Goal: Book appointment/travel/reservation

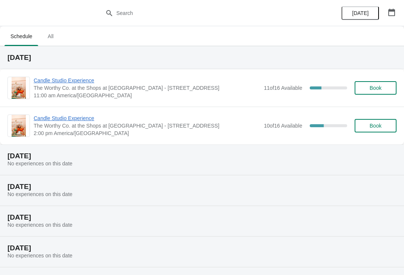
click at [76, 83] on span "Candle Studio Experience" at bounding box center [147, 80] width 226 height 7
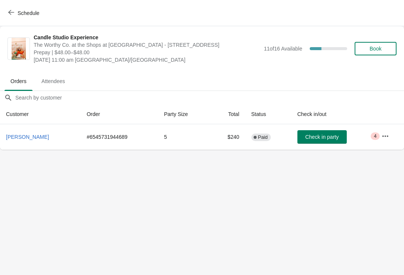
click at [15, 10] on span "Schedule" at bounding box center [25, 12] width 30 height 7
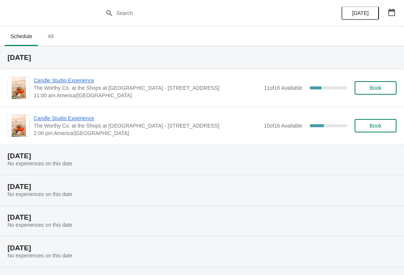
click at [79, 131] on span "2:00 pm America/[GEOGRAPHIC_DATA]" at bounding box center [147, 132] width 226 height 7
click at [88, 119] on span "Candle Studio Experience" at bounding box center [147, 117] width 226 height 7
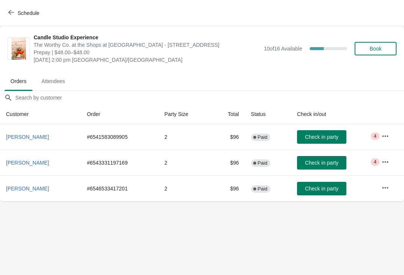
click at [16, 12] on span "Schedule" at bounding box center [25, 12] width 30 height 7
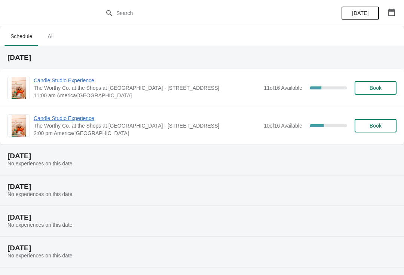
click at [186, 97] on span "11:00 am America/[GEOGRAPHIC_DATA]" at bounding box center [147, 95] width 226 height 7
click at [112, 81] on span "Candle Studio Experience" at bounding box center [147, 80] width 226 height 7
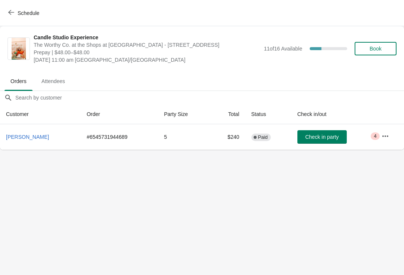
click at [4, 13] on button "Schedule" at bounding box center [25, 12] width 42 height 13
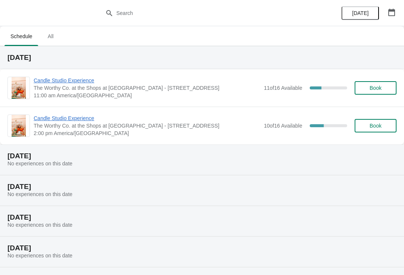
click at [93, 122] on span "Candle Studio Experience" at bounding box center [147, 117] width 226 height 7
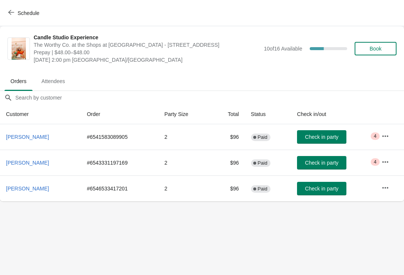
click at [12, 10] on icon "button" at bounding box center [11, 12] width 6 height 6
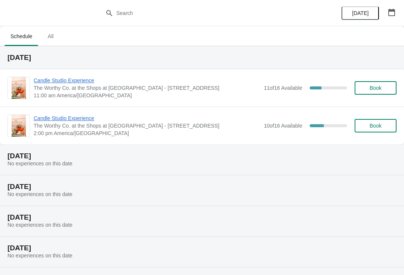
click at [89, 80] on span "Candle Studio Experience" at bounding box center [147, 80] width 226 height 7
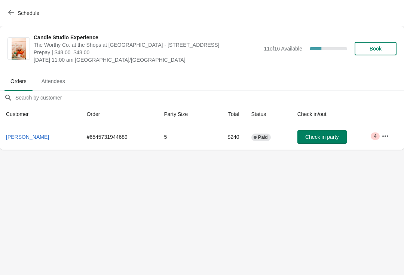
click at [322, 137] on span "Check in party" at bounding box center [321, 137] width 33 height 6
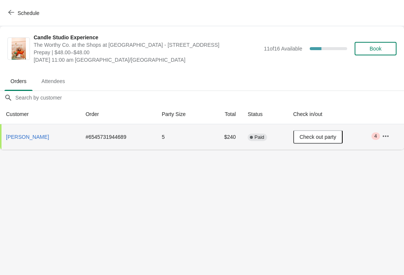
click at [8, 10] on button "Schedule" at bounding box center [25, 12] width 42 height 13
